Goal: Book appointment/travel/reservation

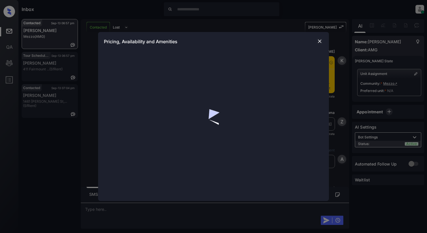
scroll to position [343, 0]
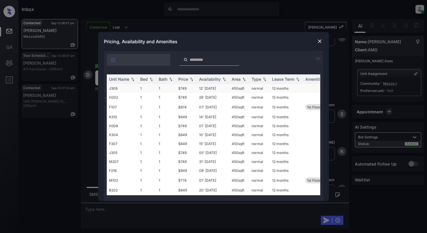
click at [143, 90] on td "1" at bounding box center [147, 88] width 18 height 9
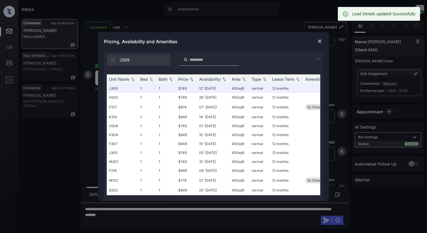
click at [320, 43] on img at bounding box center [320, 41] width 6 height 6
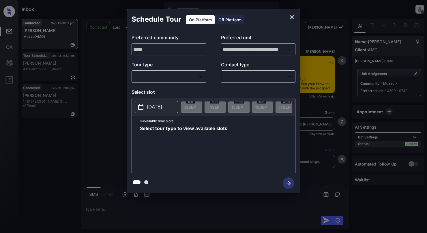
scroll to position [496, 0]
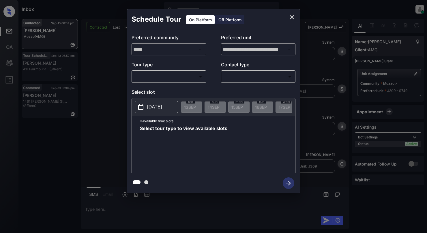
click at [149, 78] on body "Inbox Cynthia Montañez Online Set yourself offline Set yourself on break Profil…" at bounding box center [213, 116] width 427 height 233
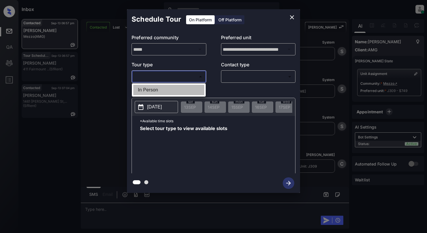
click at [147, 91] on li "In Person" at bounding box center [168, 90] width 71 height 10
type input "********"
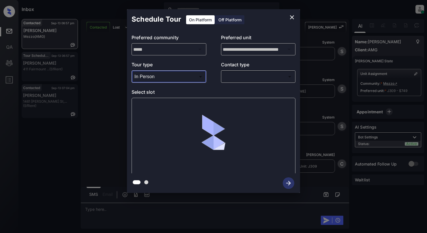
click at [242, 78] on body "Inbox Cynthia Montañez Online Set yourself offline Set yourself on break Profil…" at bounding box center [213, 116] width 427 height 233
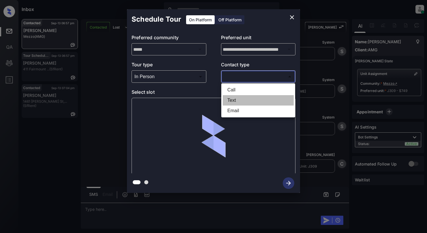
click at [233, 100] on li "Text" at bounding box center [258, 100] width 71 height 10
type input "****"
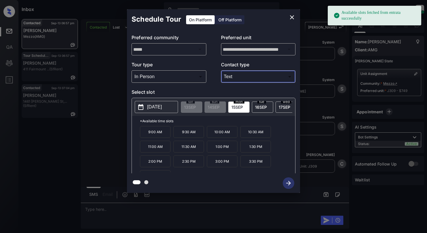
click at [158, 109] on p "2025-09-15" at bounding box center [154, 107] width 15 height 7
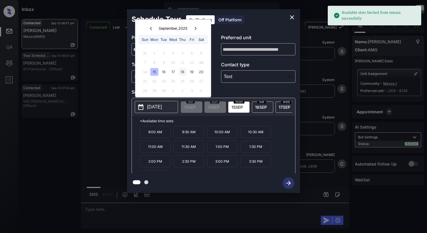
click at [180, 68] on div "18" at bounding box center [183, 72] width 8 height 8
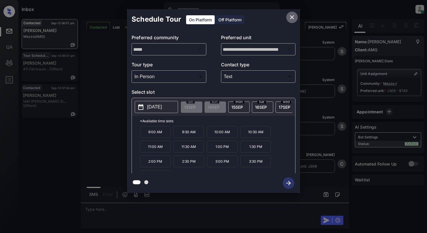
click at [291, 18] on icon "close" at bounding box center [292, 17] width 4 height 4
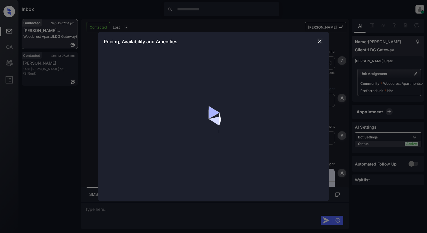
scroll to position [813, 0]
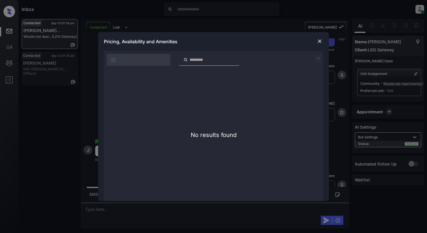
click at [319, 44] on div at bounding box center [319, 41] width 7 height 7
